Goal: Transaction & Acquisition: Purchase product/service

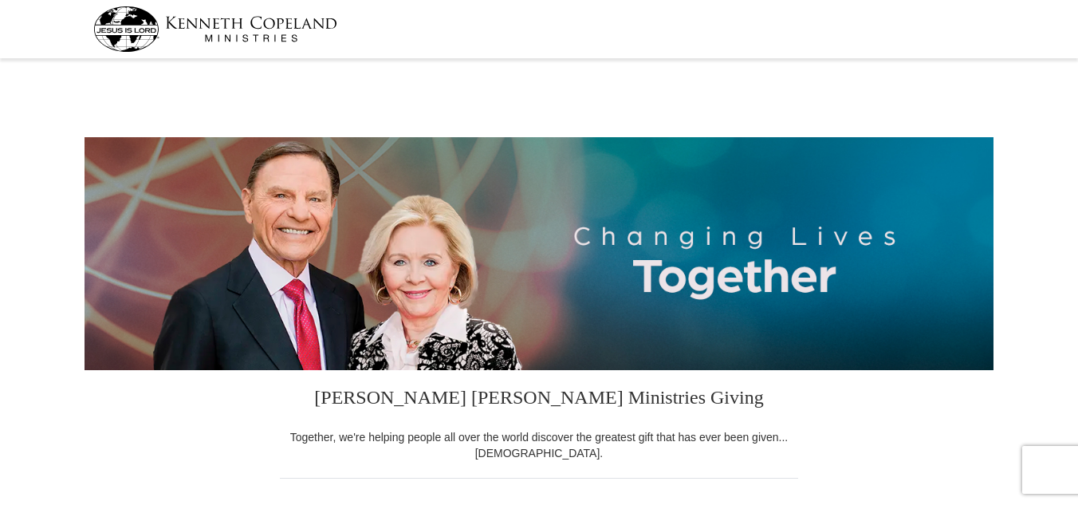
select select "IN"
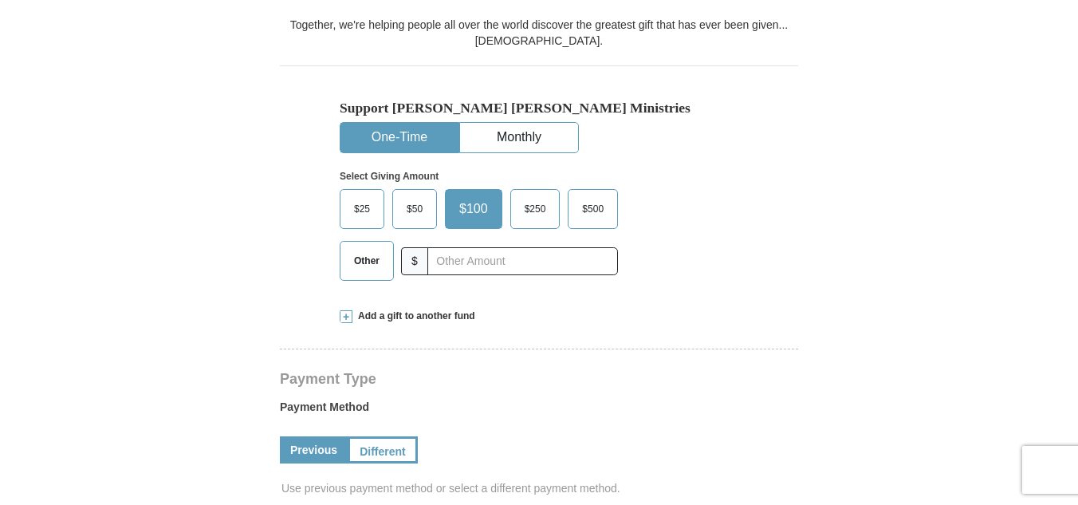
scroll to position [399, 0]
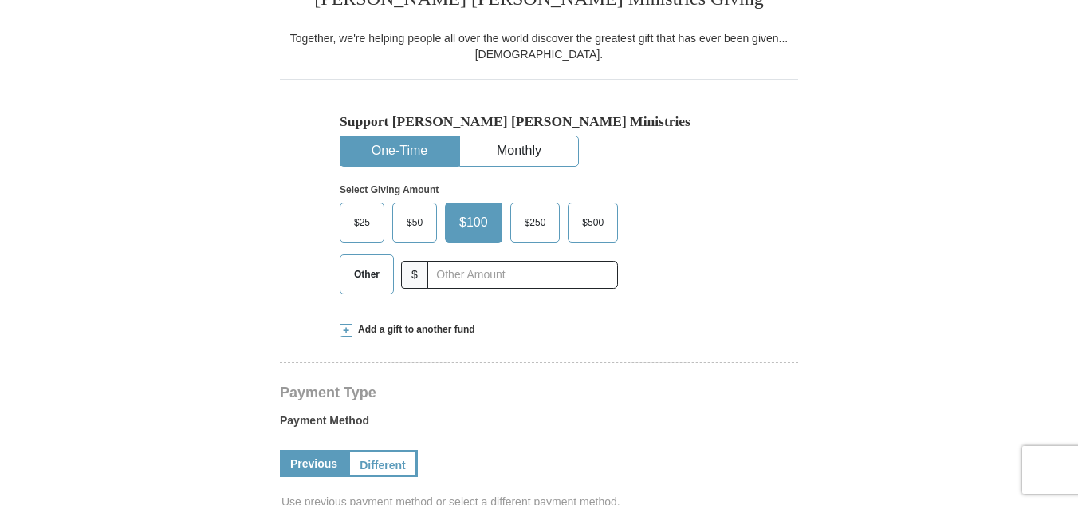
click at [362, 273] on span "Other" at bounding box center [366, 274] width 41 height 24
click at [0, 0] on input "Other" at bounding box center [0, 0] width 0 height 0
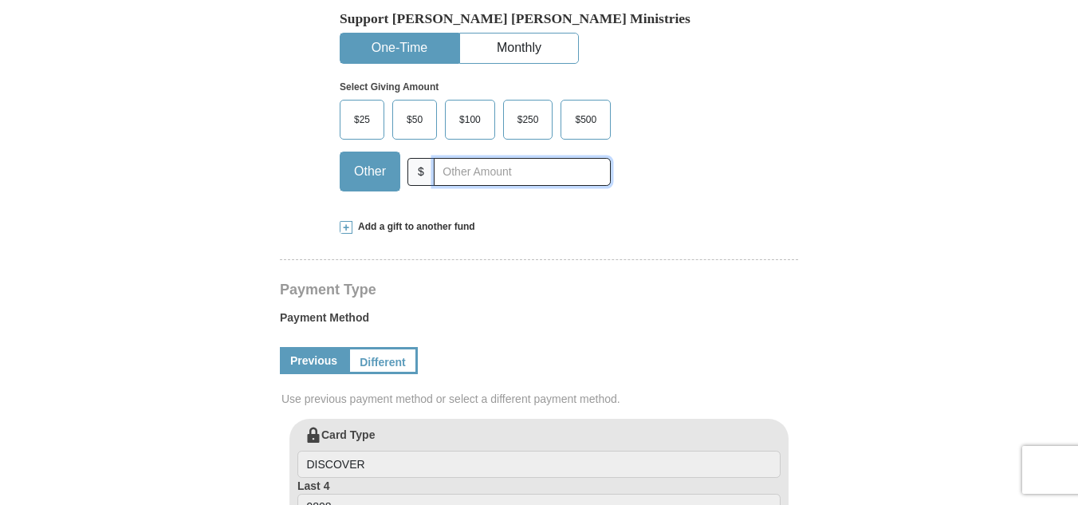
scroll to position [479, 0]
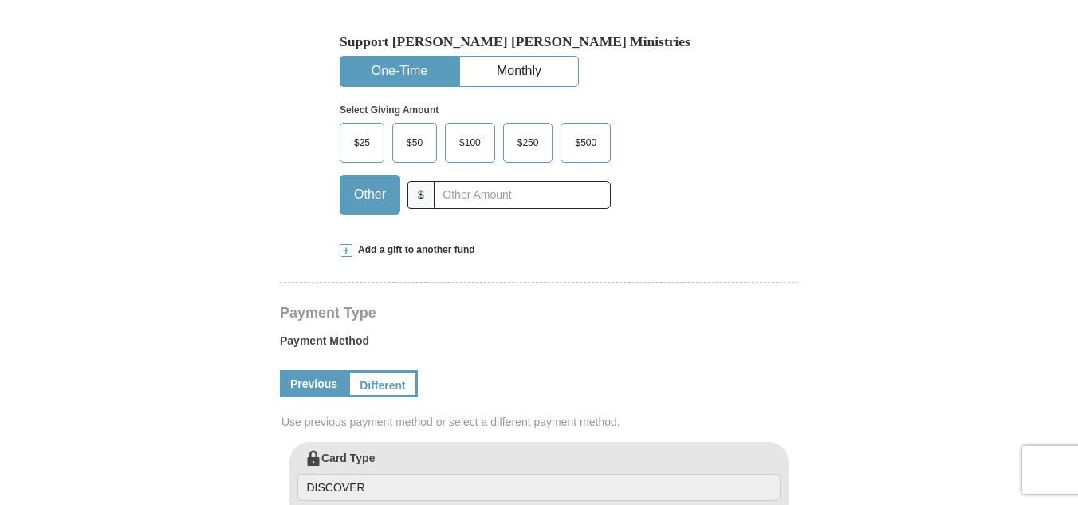
click at [341, 246] on span at bounding box center [346, 250] width 13 height 13
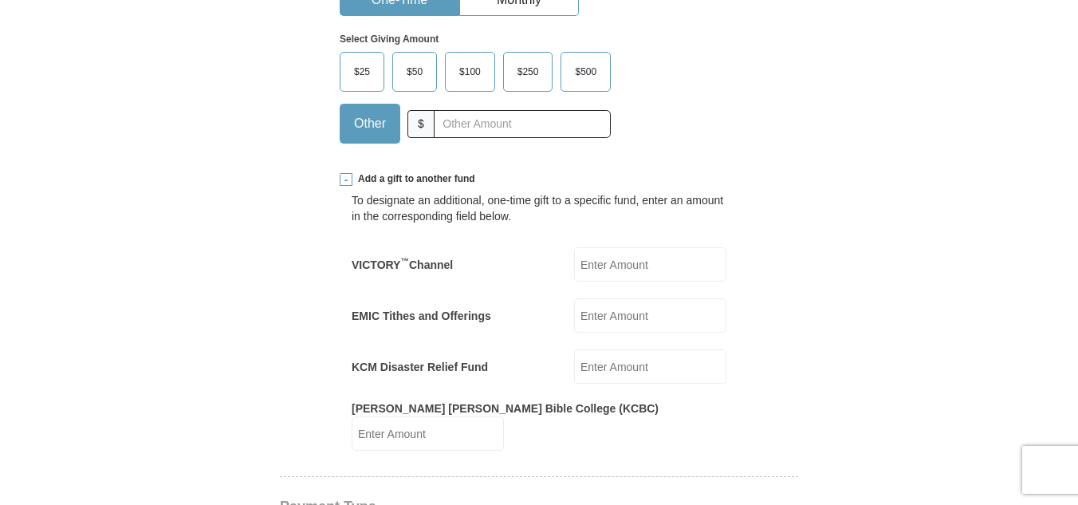
scroll to position [638, 0]
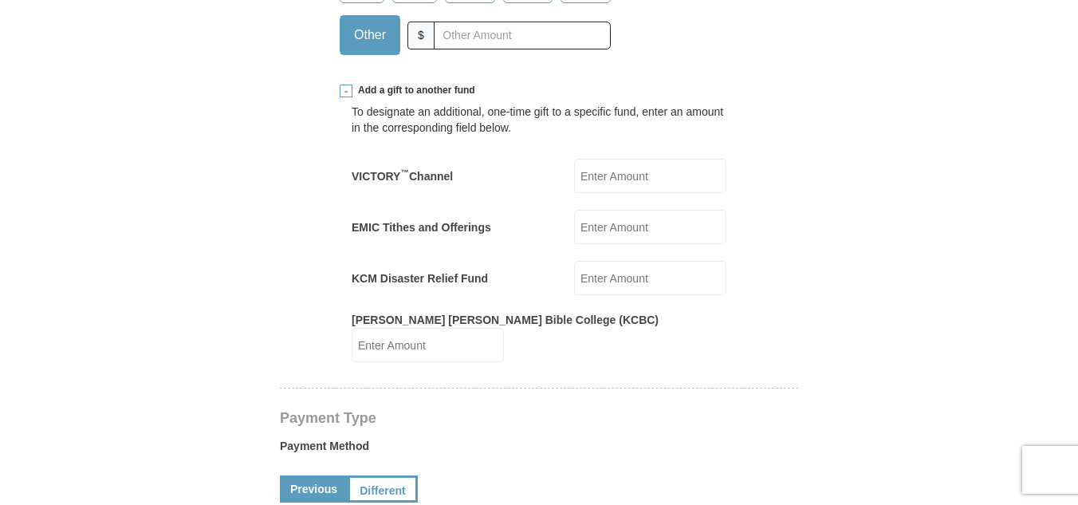
click at [612, 282] on input "KCM Disaster Relief Fund" at bounding box center [650, 278] width 152 height 34
type input "50"
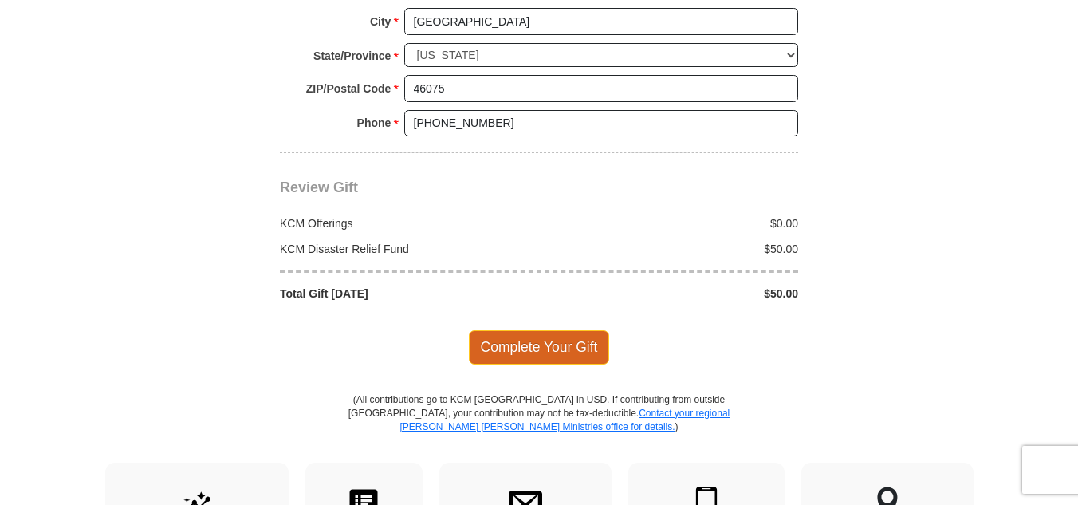
scroll to position [1834, 0]
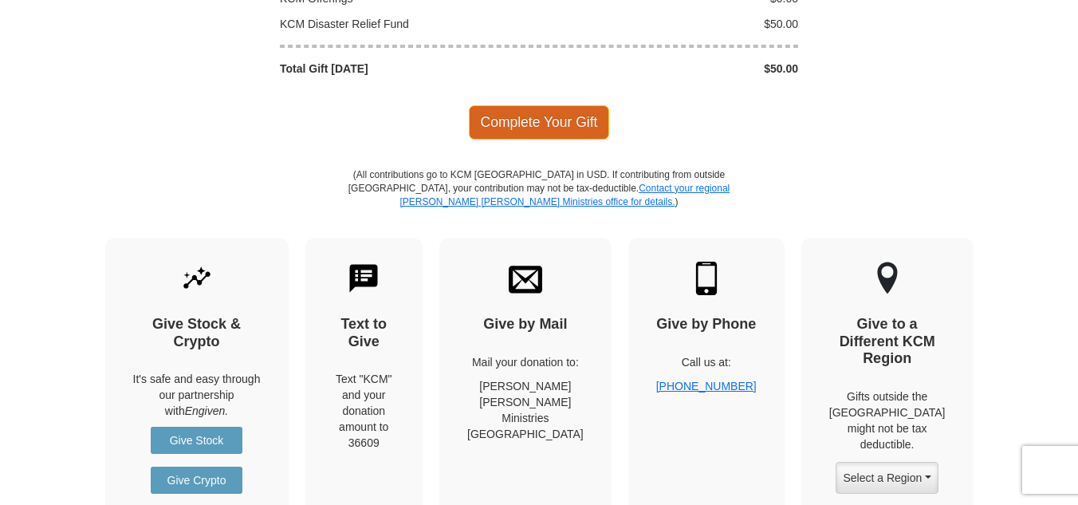
click at [539, 105] on span "Complete Your Gift" at bounding box center [539, 121] width 141 height 33
click at [0, 0] on div at bounding box center [0, 0] width 0 height 0
